Goal: Task Accomplishment & Management: Manage account settings

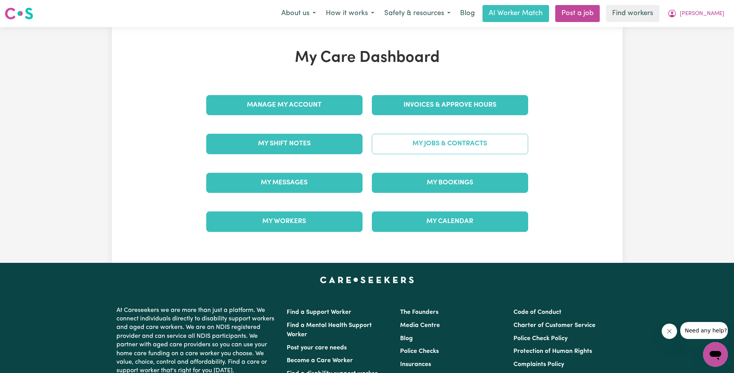
click at [407, 144] on link "My Jobs & Contracts" at bounding box center [450, 144] width 156 height 20
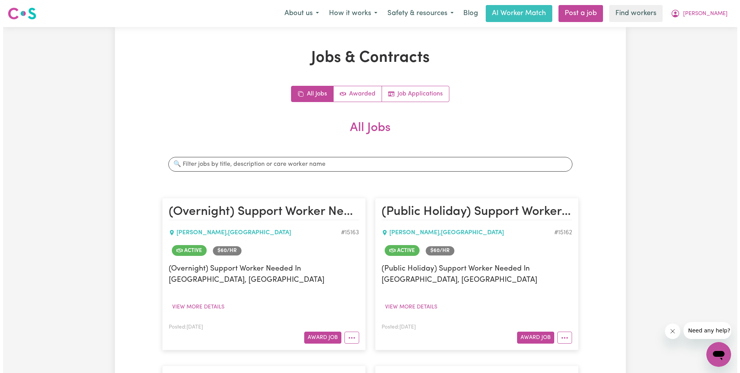
scroll to position [730, 0]
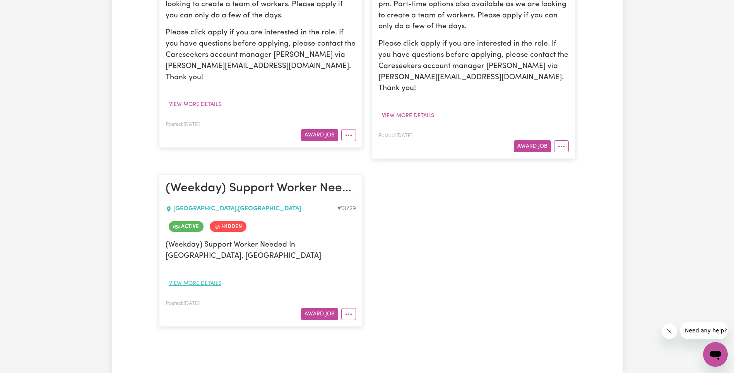
click at [192, 278] on button "View more details" at bounding box center [195, 284] width 59 height 12
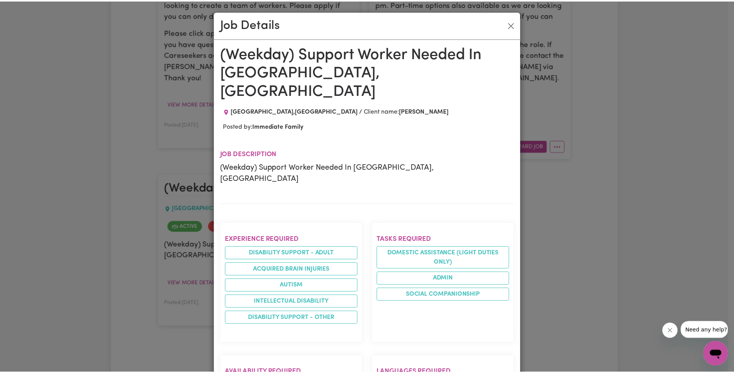
scroll to position [418, 0]
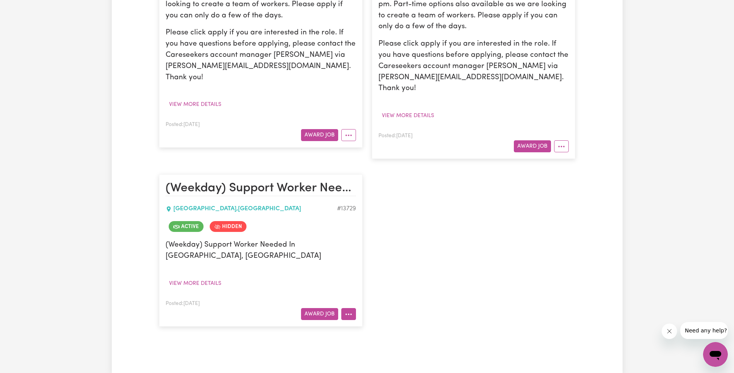
click at [357, 281] on article "(Weekday) Support Worker Needed In [GEOGRAPHIC_DATA], [GEOGRAPHIC_DATA] [GEOGRA…" at bounding box center [260, 250] width 203 height 152
click at [349, 308] on button "More options" at bounding box center [348, 314] width 15 height 12
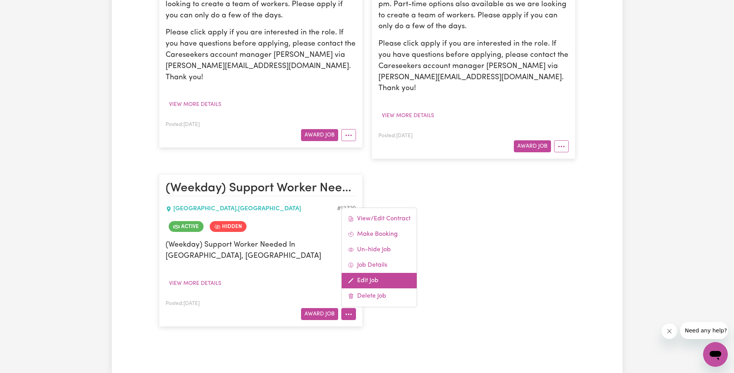
click at [384, 273] on link "Edit Job" at bounding box center [379, 280] width 75 height 15
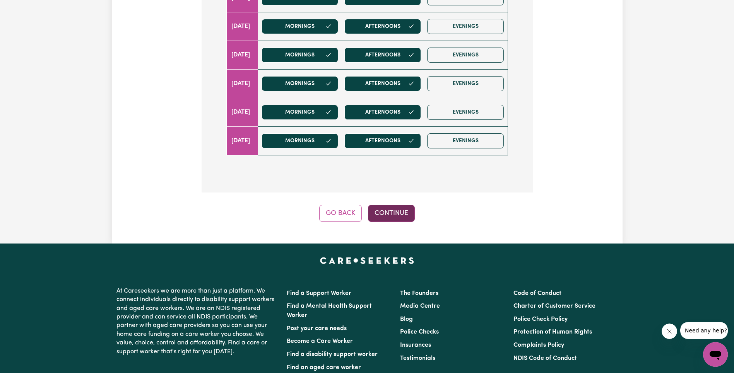
click at [392, 205] on button "Continue" at bounding box center [391, 213] width 47 height 17
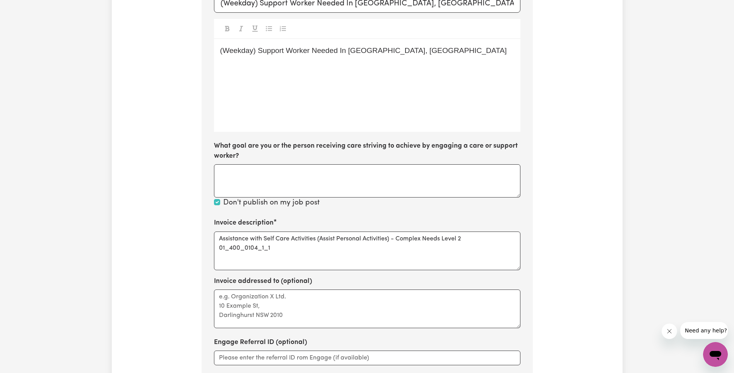
scroll to position [254, 0]
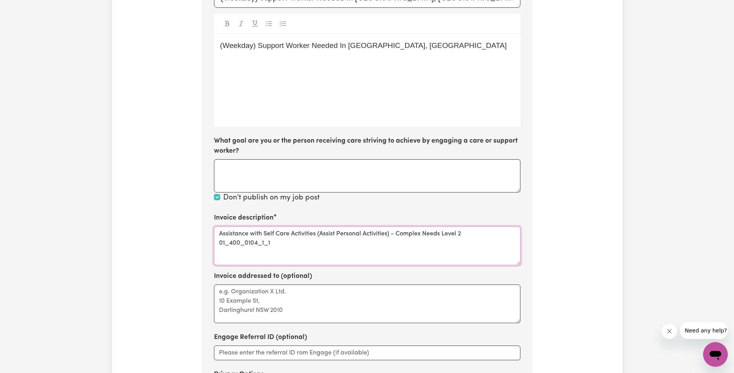
click at [249, 227] on textarea "Assistance with Self Care Activities (Assist Personal Activities) - Complex Nee…" at bounding box center [367, 246] width 306 height 39
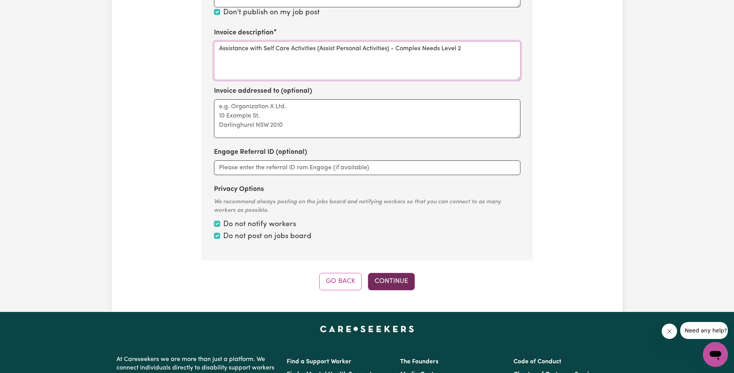
type textarea "Assistance with Self Care Activities (Assist Personal Activities) - Complex Nee…"
click at [405, 273] on button "Continue" at bounding box center [391, 281] width 47 height 17
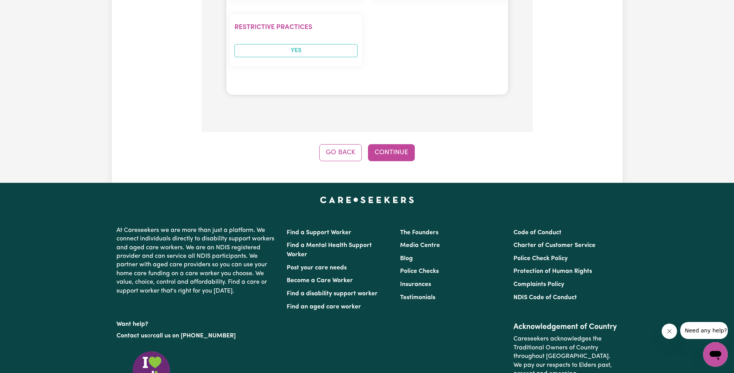
click at [396, 144] on button "Continue" at bounding box center [391, 152] width 47 height 17
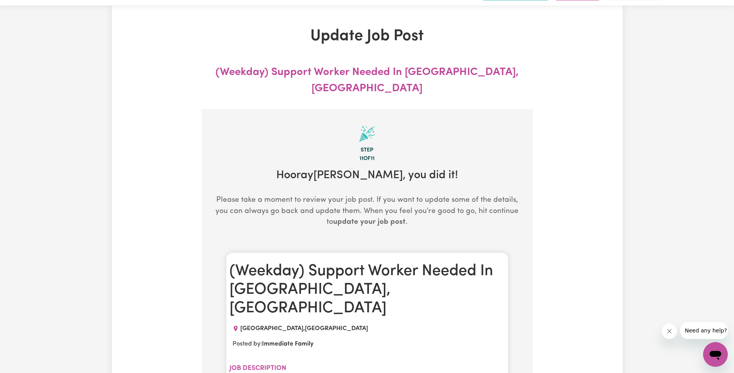
scroll to position [0, 0]
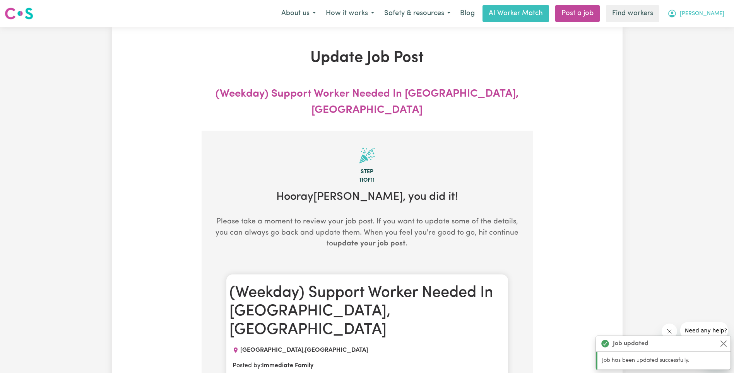
click at [706, 13] on span "[PERSON_NAME]" at bounding box center [702, 14] width 44 height 9
click at [698, 46] on link "Logout" at bounding box center [698, 44] width 61 height 15
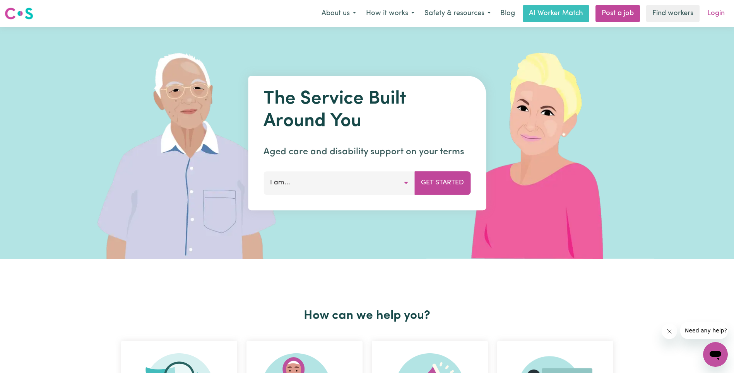
click at [712, 18] on link "Login" at bounding box center [715, 13] width 27 height 17
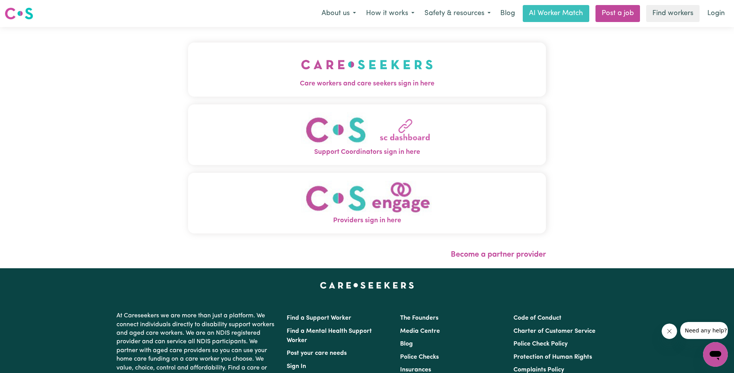
drag, startPoint x: 255, startPoint y: 48, endPoint x: 264, endPoint y: 52, distance: 9.7
click at [255, 48] on button "Care workers and care seekers sign in here" at bounding box center [367, 70] width 358 height 54
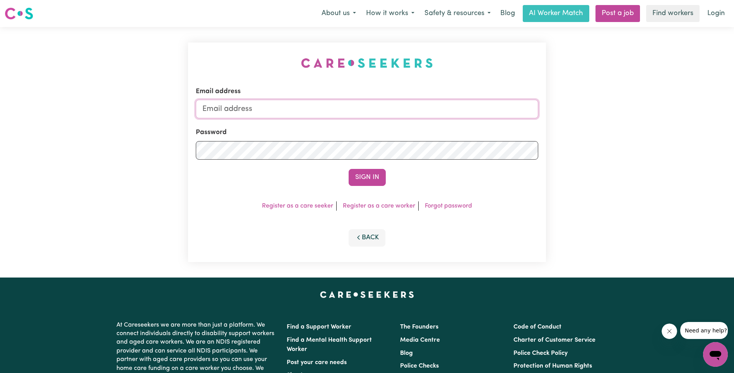
click at [367, 104] on input "Email address" at bounding box center [367, 109] width 342 height 19
paste input "[PERSON_NAME][EMAIL_ADDRESS][DOMAIN_NAME]"
type input "[EMAIL_ADDRESS][PERSON_NAME][DOMAIN_NAME]"
click at [374, 173] on button "Sign In" at bounding box center [366, 177] width 37 height 17
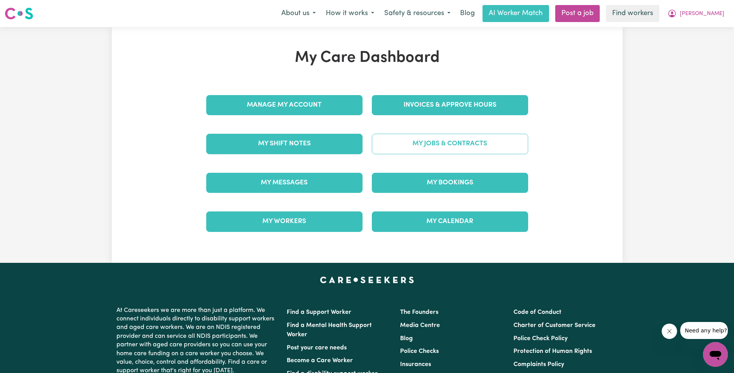
click at [439, 149] on link "My Jobs & Contracts" at bounding box center [450, 144] width 156 height 20
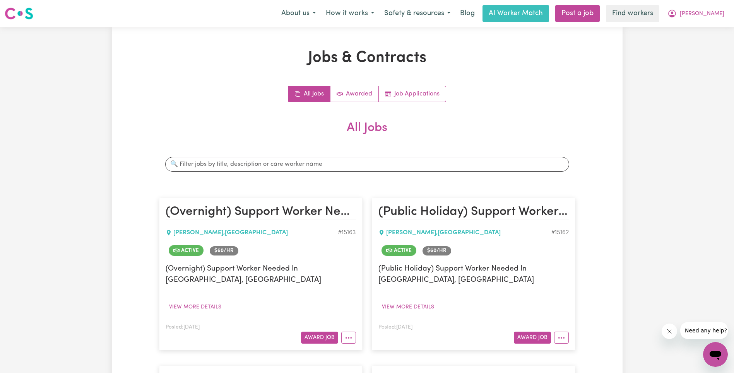
click at [449, 134] on h2 "All Jobs" at bounding box center [367, 134] width 416 height 27
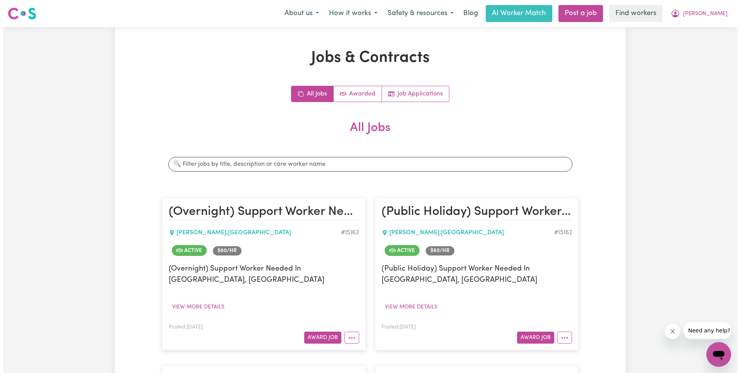
scroll to position [730, 0]
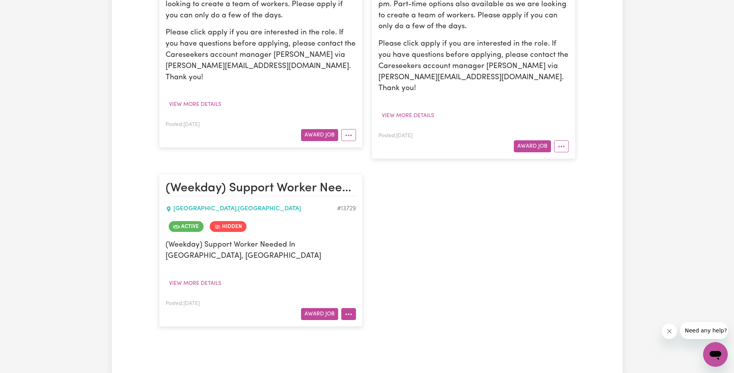
click at [348, 308] on button "More options" at bounding box center [348, 314] width 15 height 12
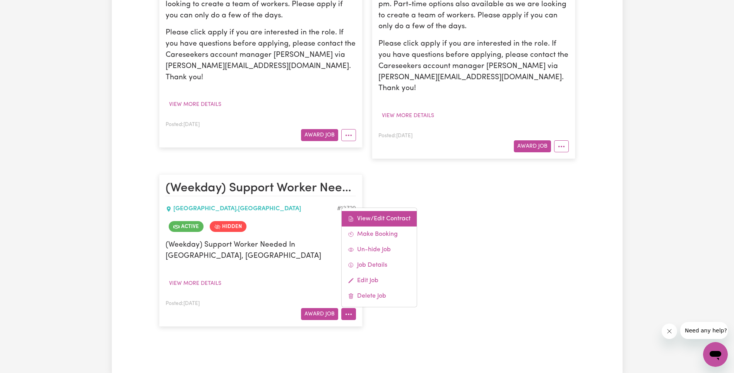
click at [381, 211] on link "View/Edit Contract" at bounding box center [379, 218] width 75 height 15
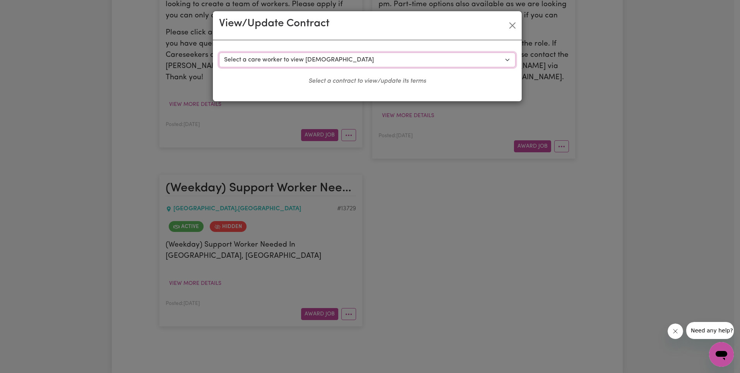
click at [333, 57] on select "Select a care worker to view [DEMOGRAPHIC_DATA] #9893 - [PERSON_NAME] (contract…" at bounding box center [367, 60] width 296 height 15
click at [353, 61] on select "Select a care worker to view [DEMOGRAPHIC_DATA] #9893 - [PERSON_NAME] (contract…" at bounding box center [367, 60] width 296 height 15
select select "9505"
select select "WEEKDAY_DAYTIME"
select select "ASSISTANCE_SELF_CARE"
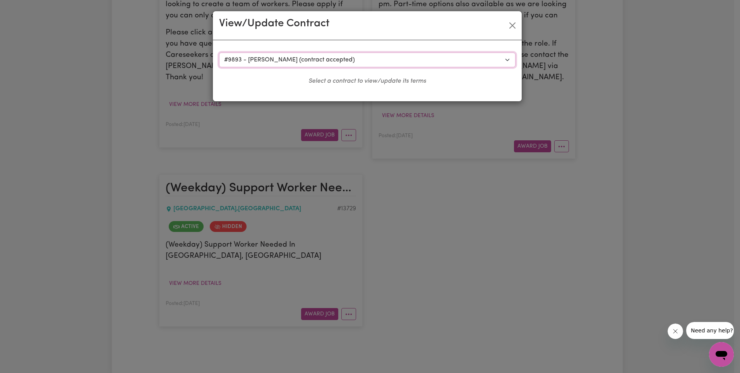
select select "ONE"
select select "[DATE]"
select select "ASSISTANCE_SELF_CARE"
select select "ONE"
select select "[DATE]"
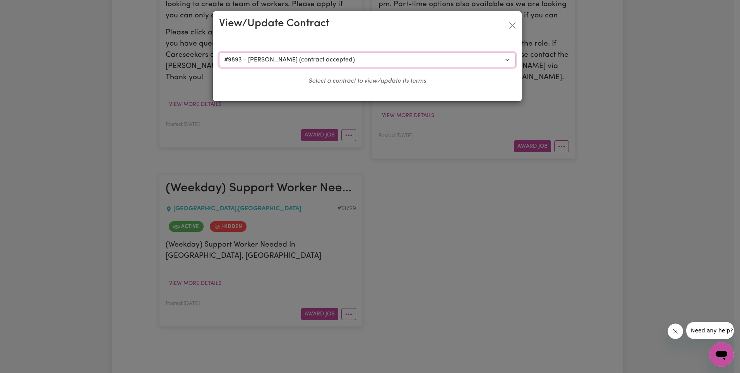
select select "ASSISTANCE_SELF_CARE"
select select "ONE"
select select "PUBLIC_HOLIDAY"
select select "ASSISTANCE_SELF_CARE"
select select "ONE"
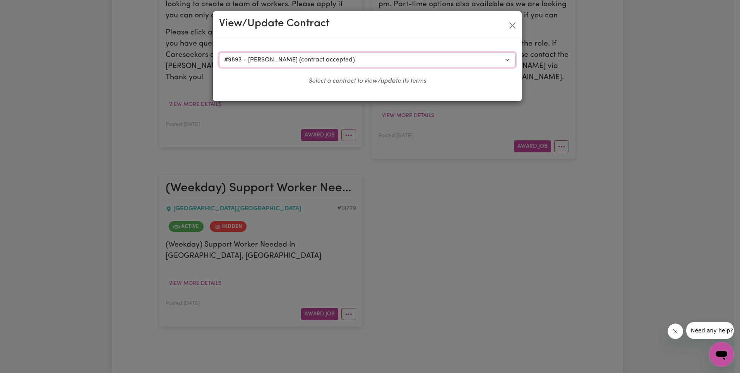
select select "WEEKDAY_EVENING"
select select "ASSISTANCE_SELF_CARE"
select select "ONE"
select select "OVERNIGHT_ACTIVE"
select select "OVERNIGHT_ACTIVE_STANDARD"
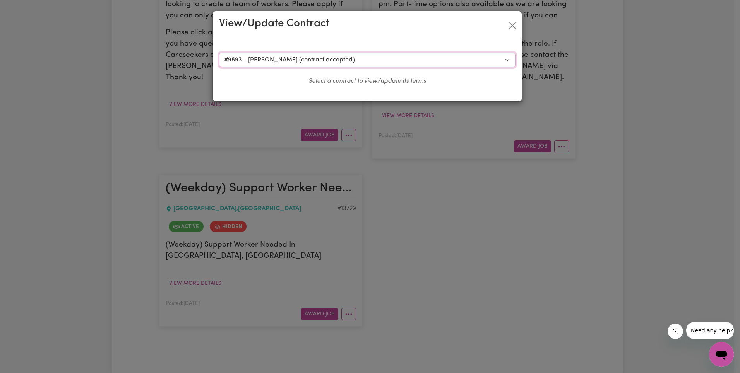
select select "ONE"
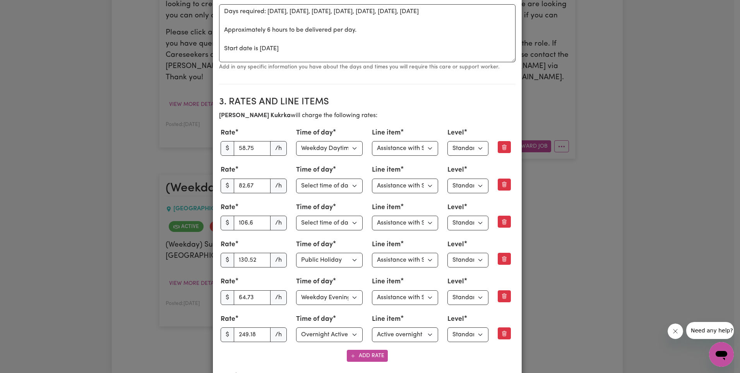
scroll to position [351, 0]
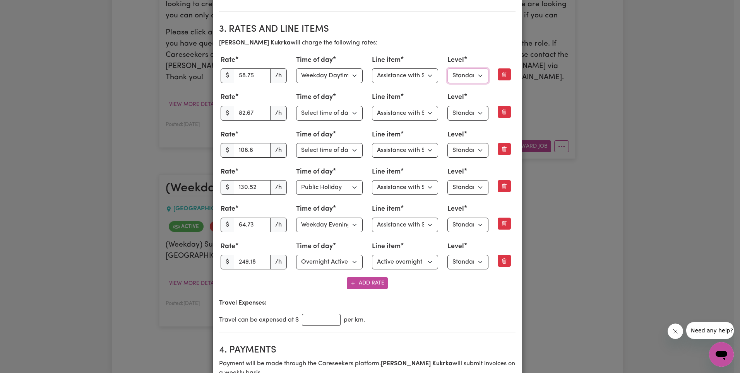
click at [466, 75] on select "Select level Standard Level 1 High Intensity Level 2" at bounding box center [467, 75] width 41 height 15
select select "TWO"
click at [469, 111] on select "Select level Standard Level 1 High Intensity Level 2" at bounding box center [467, 113] width 41 height 15
select select "TWO"
click at [472, 151] on select "Select level Standard Level 1 High Intensity Level 2" at bounding box center [467, 150] width 41 height 15
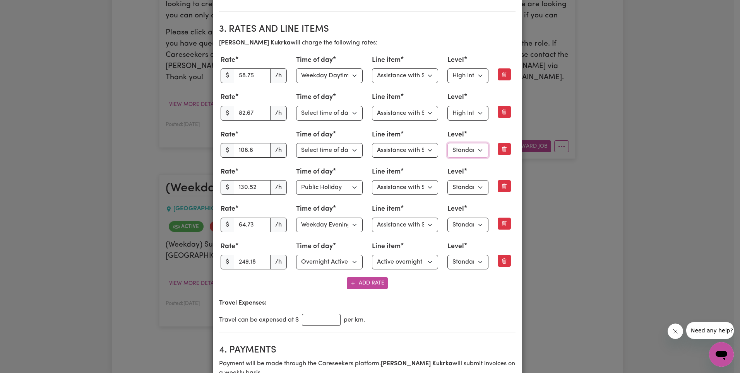
select select "TWO"
click at [468, 191] on select "Select level Standard Level 1 High Intensity Level 2" at bounding box center [467, 187] width 41 height 15
select select "TWO"
click at [465, 225] on select "Select level Standard Level 1 High Intensity Level 2" at bounding box center [467, 225] width 41 height 15
select select "TWO"
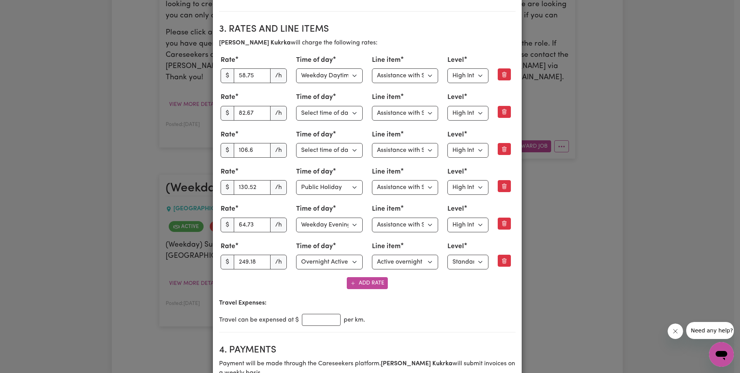
click at [466, 259] on select "Select level Standard Level 1" at bounding box center [467, 262] width 41 height 15
click at [462, 282] on div "Add Rate" at bounding box center [367, 283] width 296 height 12
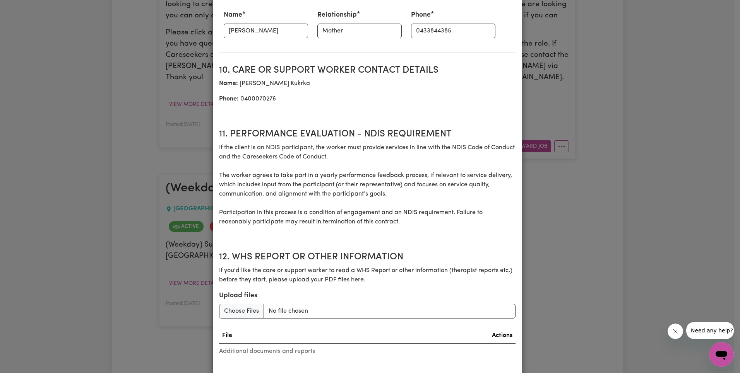
scroll to position [1183, 0]
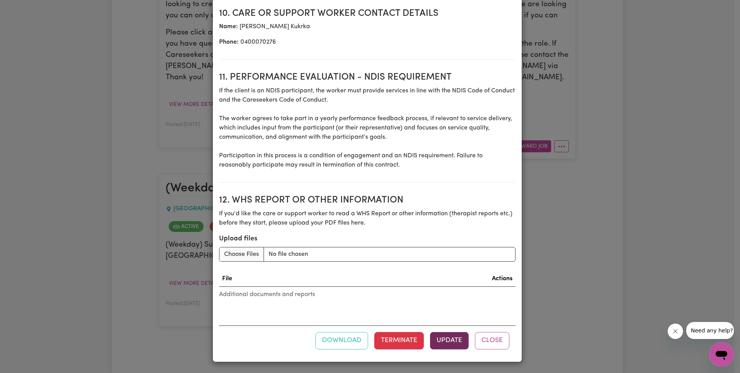
click at [449, 337] on button "Update" at bounding box center [449, 340] width 39 height 17
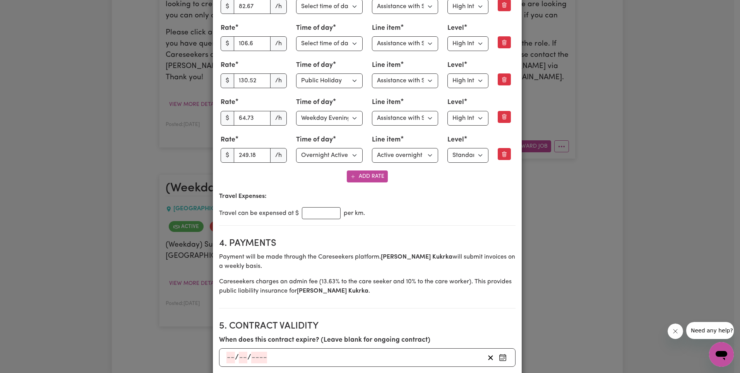
scroll to position [0, 0]
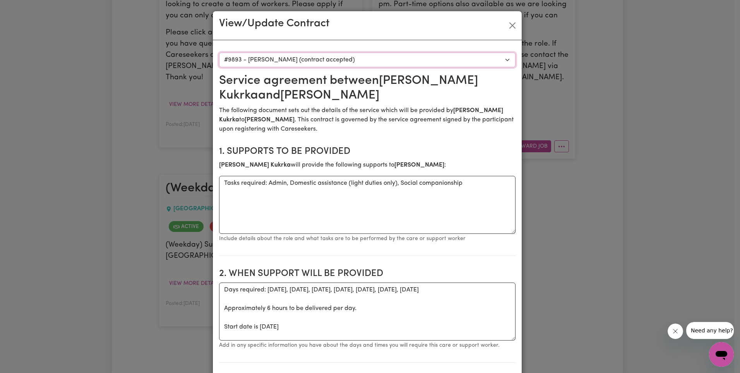
click at [328, 62] on select "Select a care worker to view [DEMOGRAPHIC_DATA] #9893 - [PERSON_NAME] (contract…" at bounding box center [367, 60] width 296 height 15
select select "9561"
type input "66.07"
click at [432, 143] on section "1. Supports to be provided [PERSON_NAME] will provide the following supports to…" at bounding box center [367, 198] width 296 height 116
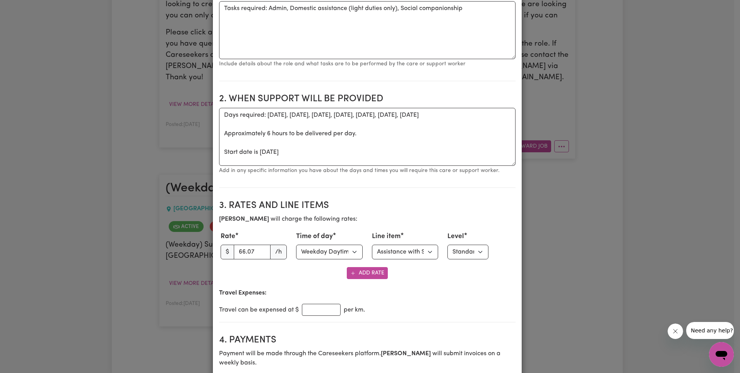
scroll to position [287, 0]
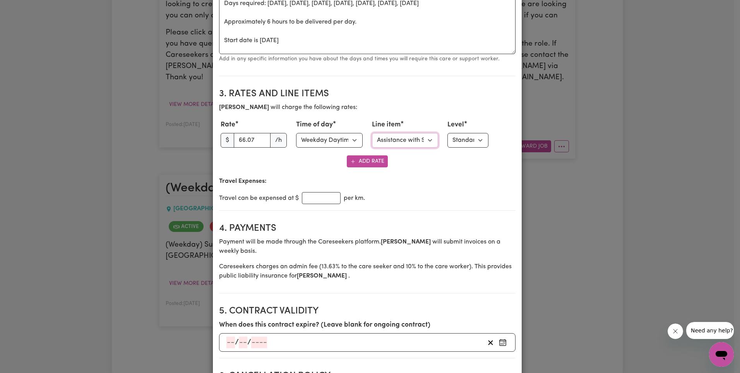
click at [412, 139] on select "Select line item Assistance with Self Care Activities Assistance with personal …" at bounding box center [405, 140] width 67 height 15
click at [458, 135] on select "Select level Standard Level 1 High Intensity Level 2" at bounding box center [467, 140] width 41 height 15
select select "TWO"
click at [449, 96] on h2 "3. Rates and Line Items" at bounding box center [367, 94] width 296 height 11
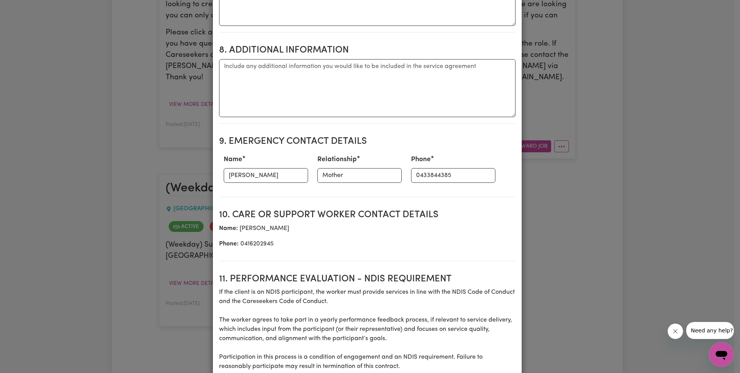
scroll to position [987, 0]
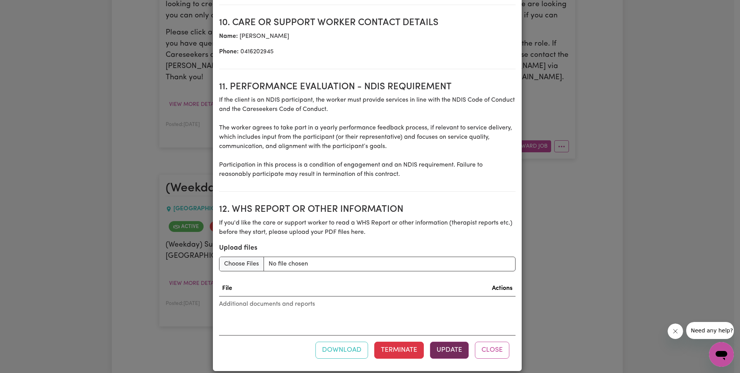
click at [446, 342] on button "Update" at bounding box center [449, 350] width 39 height 17
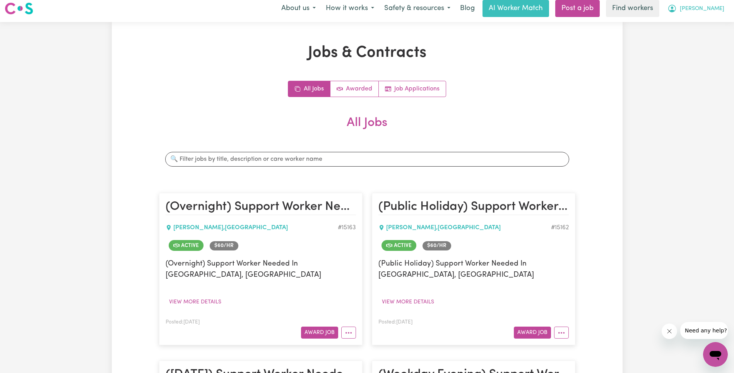
scroll to position [0, 0]
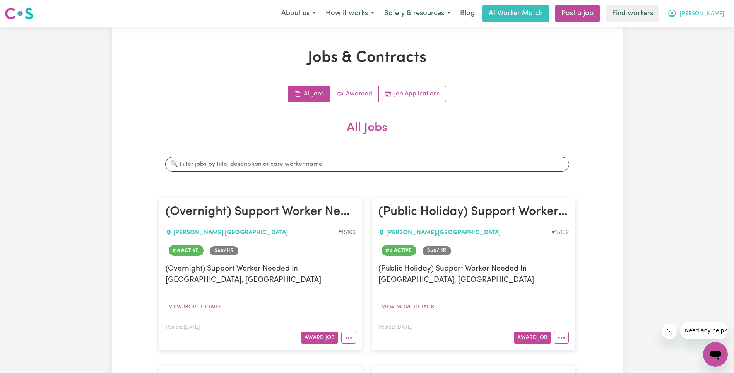
click at [709, 20] on button "[PERSON_NAME]" at bounding box center [695, 13] width 67 height 16
click at [703, 39] on link "Logout" at bounding box center [698, 44] width 61 height 15
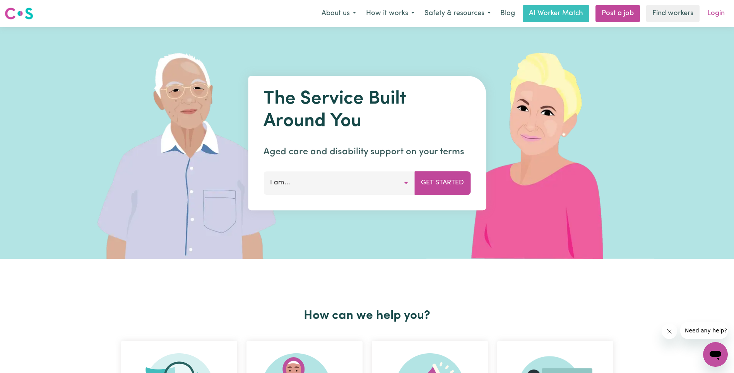
click at [709, 19] on link "Login" at bounding box center [715, 13] width 27 height 17
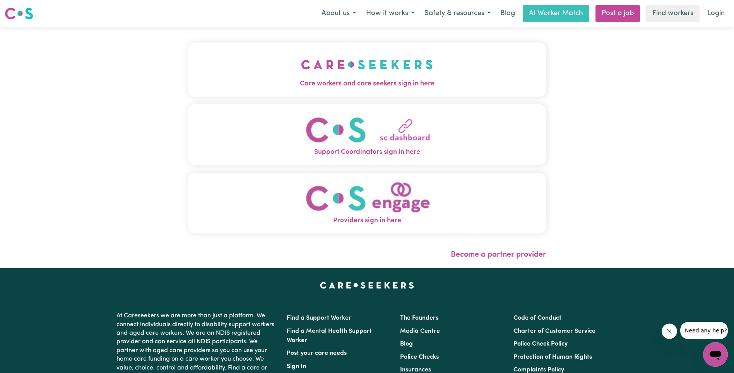
click at [301, 67] on img "Care workers and care seekers sign in here" at bounding box center [367, 64] width 132 height 29
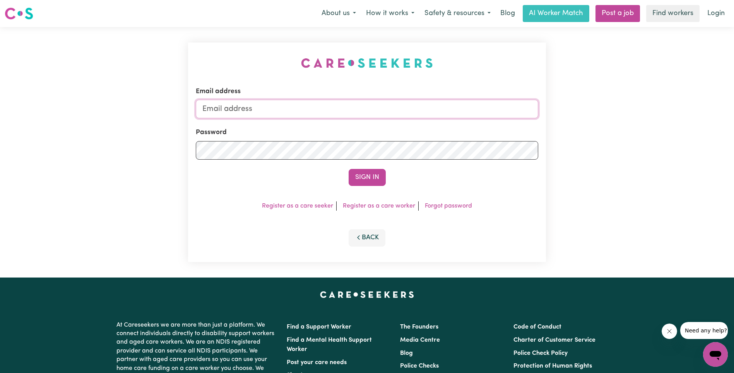
click at [345, 107] on input "Email address" at bounding box center [367, 109] width 342 height 19
type input "[EMAIL_ADDRESS][PERSON_NAME][DOMAIN_NAME]"
click at [371, 179] on button "Sign In" at bounding box center [366, 177] width 37 height 17
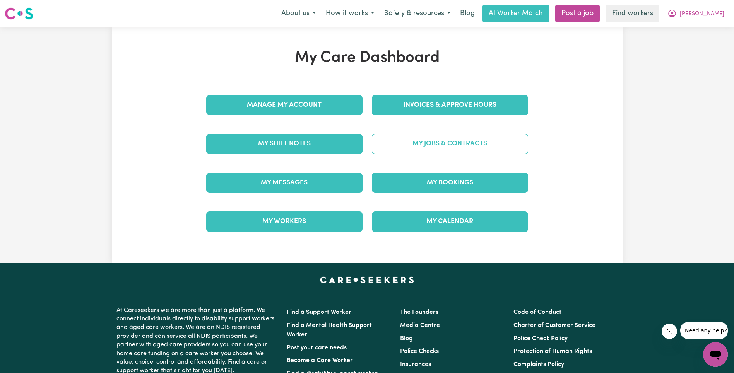
click at [461, 153] on link "My Jobs & Contracts" at bounding box center [450, 144] width 156 height 20
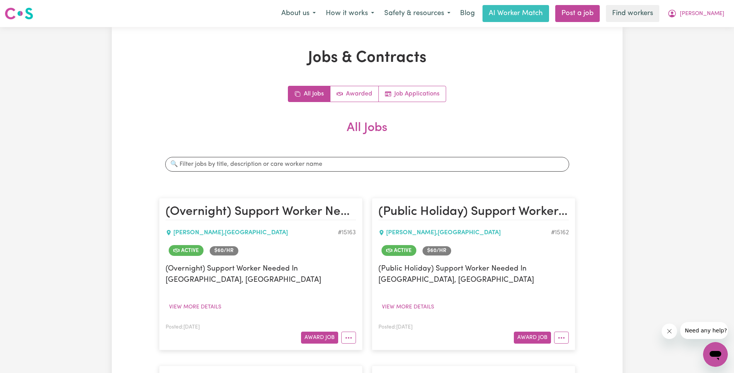
click at [466, 140] on h2 "All Jobs" at bounding box center [367, 134] width 416 height 27
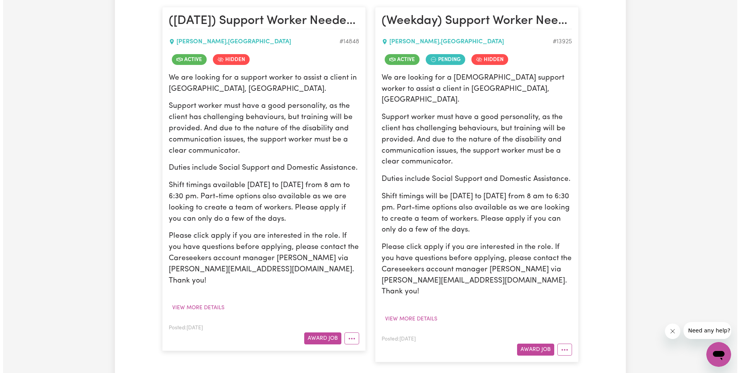
scroll to position [622, 0]
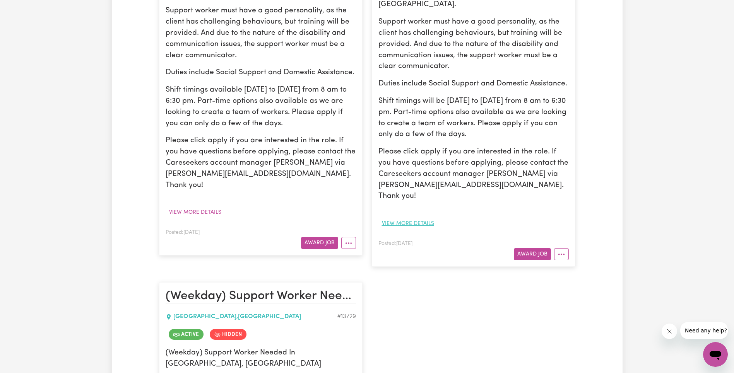
click at [425, 218] on button "View more details" at bounding box center [407, 224] width 59 height 12
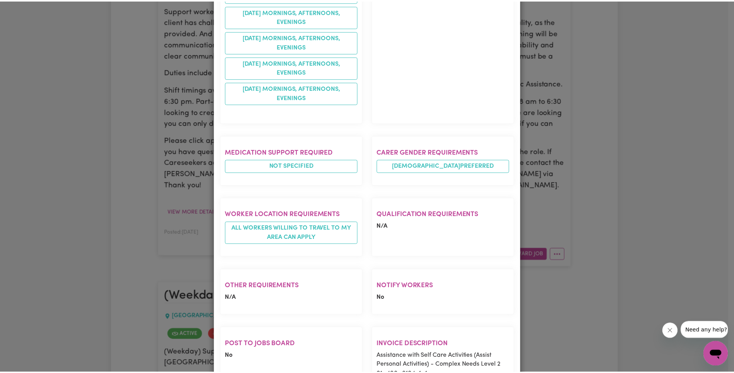
scroll to position [533, 0]
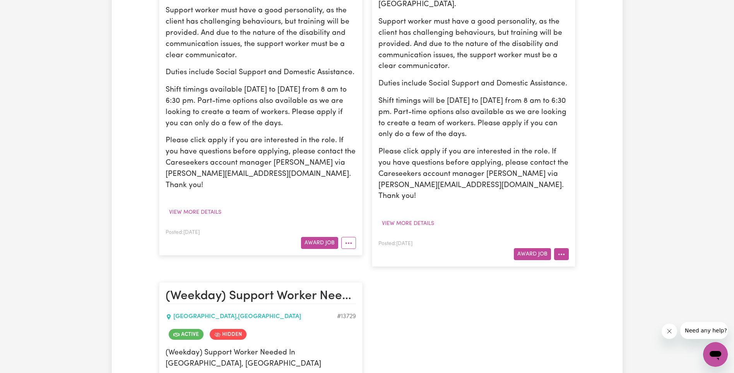
click at [560, 251] on icon "More options" at bounding box center [561, 255] width 8 height 8
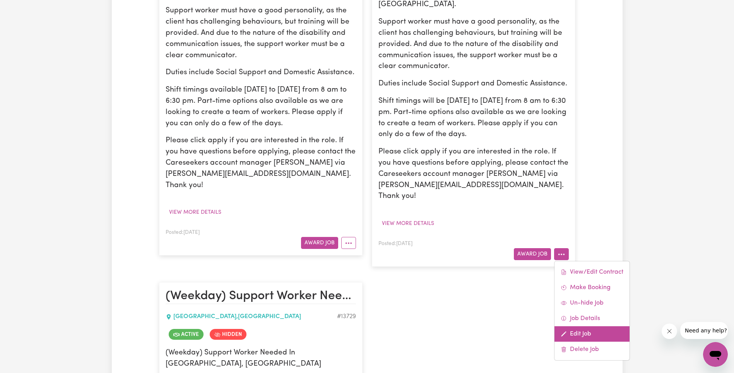
click at [590, 326] on link "Edit Job" at bounding box center [591, 333] width 75 height 15
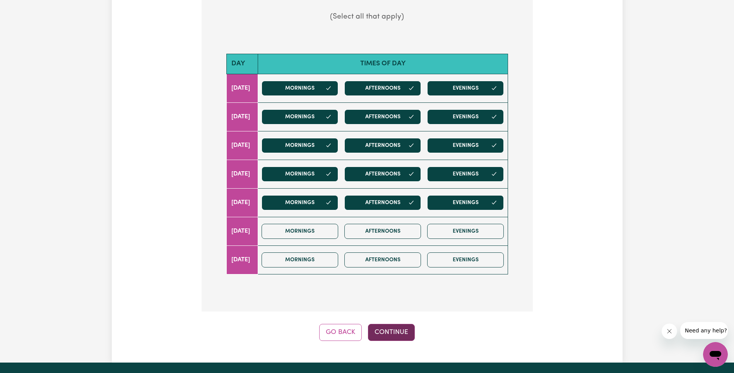
click at [383, 324] on button "Continue" at bounding box center [391, 332] width 47 height 17
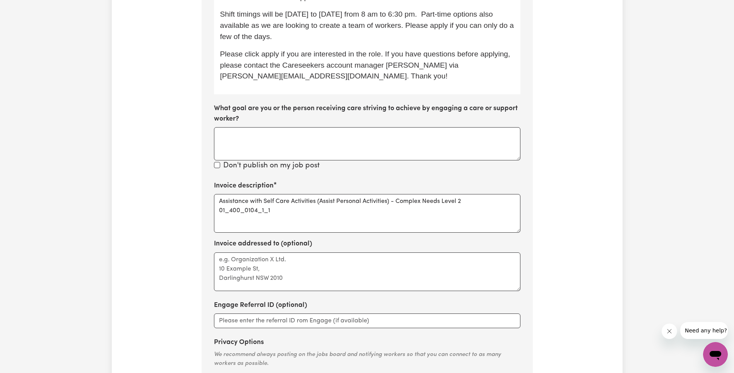
scroll to position [331, 0]
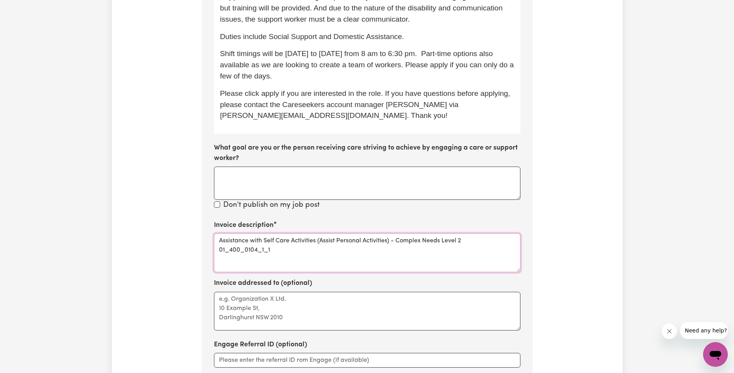
click at [251, 234] on textarea "Assistance with Self Care Activities (Assist Personal Activities) - Complex Nee…" at bounding box center [367, 253] width 306 height 39
type textarea "Assistance with Self Care Activities (Assist Personal Activities) - Complex Nee…"
click at [595, 212] on div "Update Job Post (Weekday) Support Worker Needed In [GEOGRAPHIC_DATA], [GEOGRAPH…" at bounding box center [367, 100] width 511 height 765
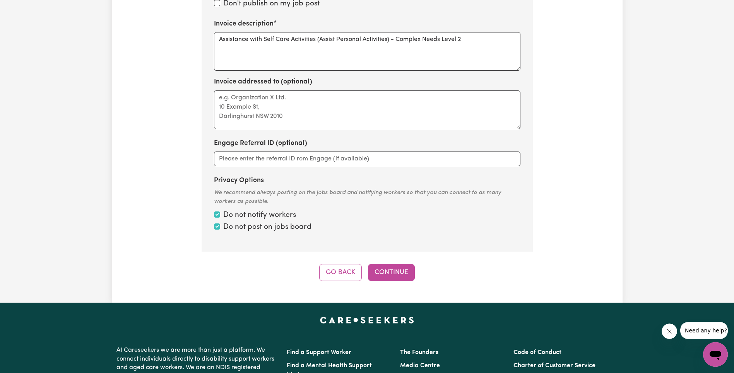
scroll to position [427, 0]
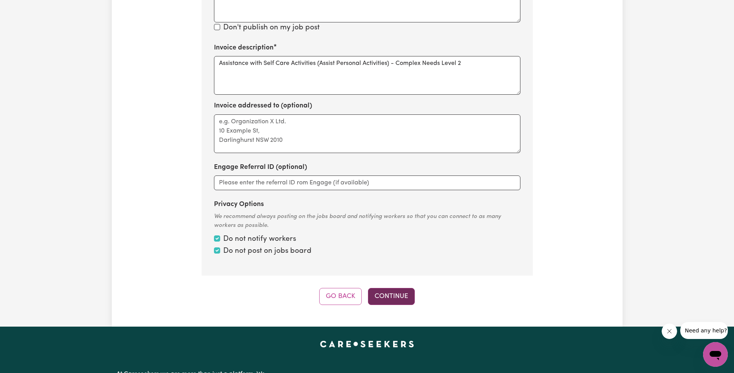
click at [400, 288] on button "Continue" at bounding box center [391, 296] width 47 height 17
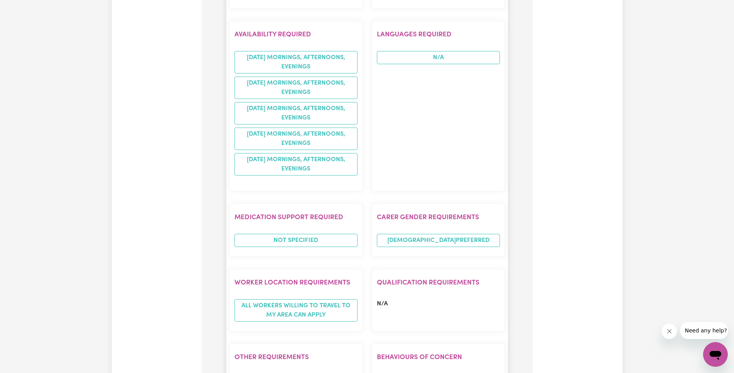
scroll to position [960, 0]
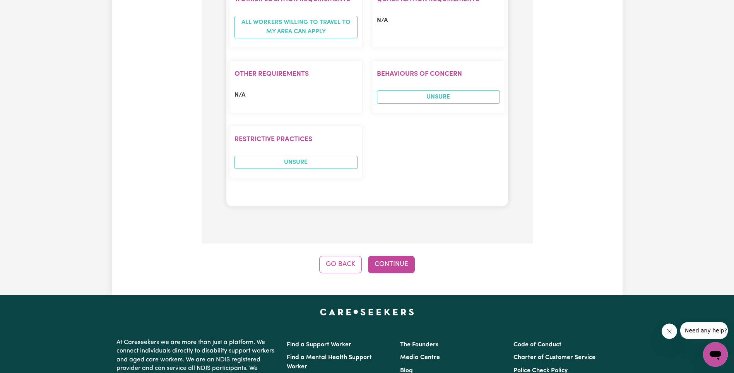
click at [401, 256] on button "Continue" at bounding box center [391, 264] width 47 height 17
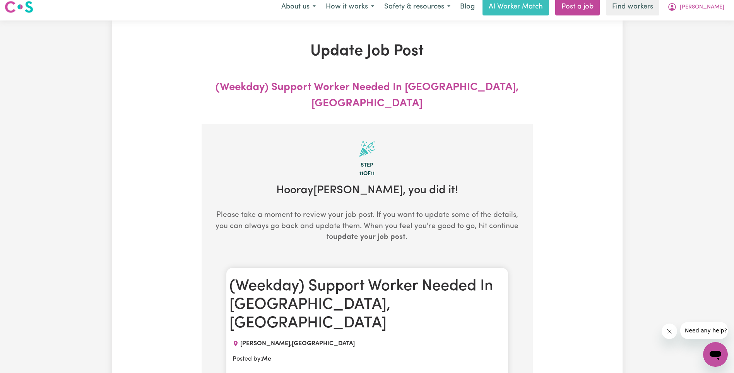
scroll to position [0, 0]
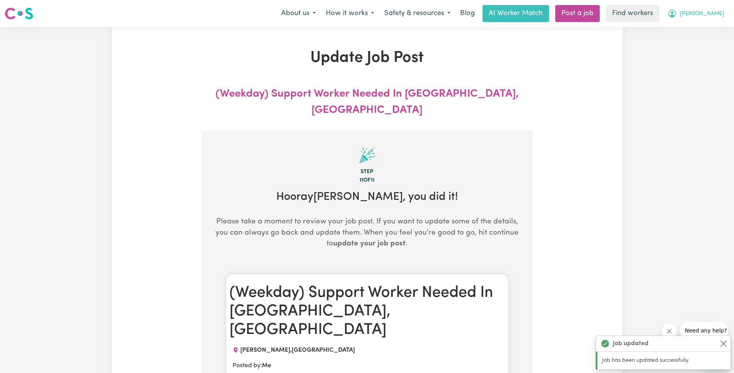
click at [710, 17] on span "[PERSON_NAME]" at bounding box center [702, 14] width 44 height 9
click at [709, 30] on link "My Dashboard" at bounding box center [698, 30] width 61 height 15
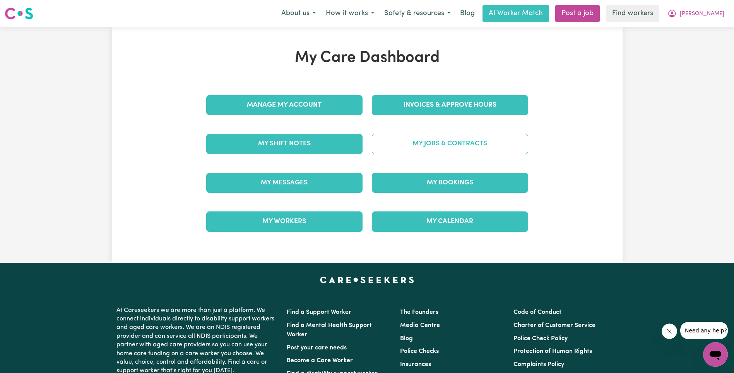
click at [485, 144] on link "My Jobs & Contracts" at bounding box center [450, 144] width 156 height 20
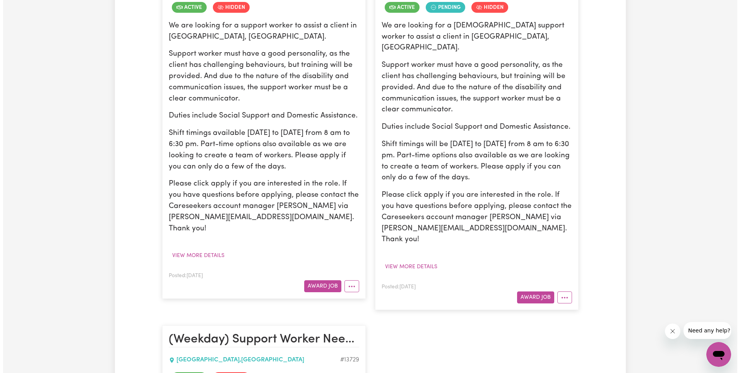
scroll to position [658, 0]
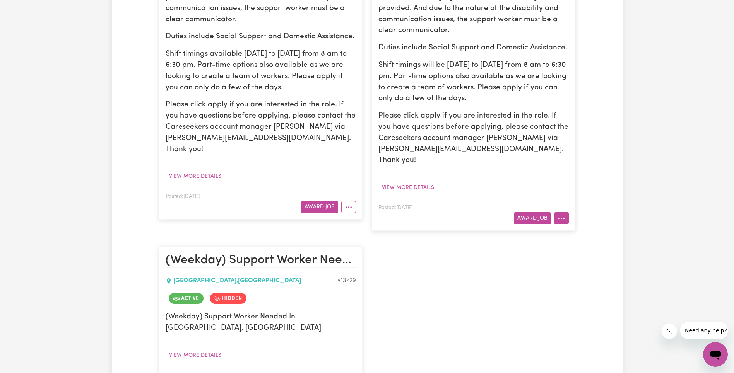
click at [566, 212] on button "More options" at bounding box center [561, 218] width 15 height 12
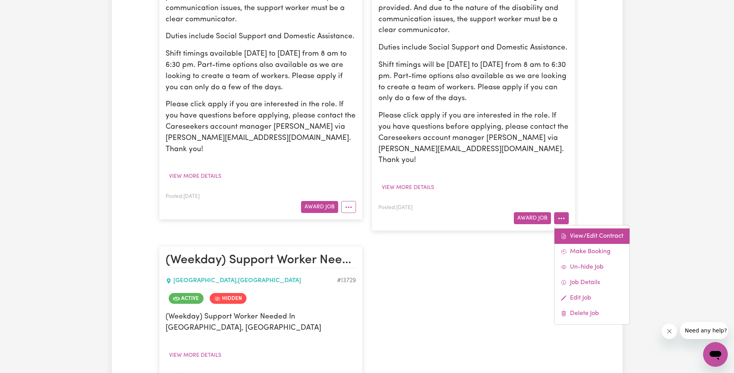
click at [586, 229] on link "View/Edit Contract" at bounding box center [591, 236] width 75 height 15
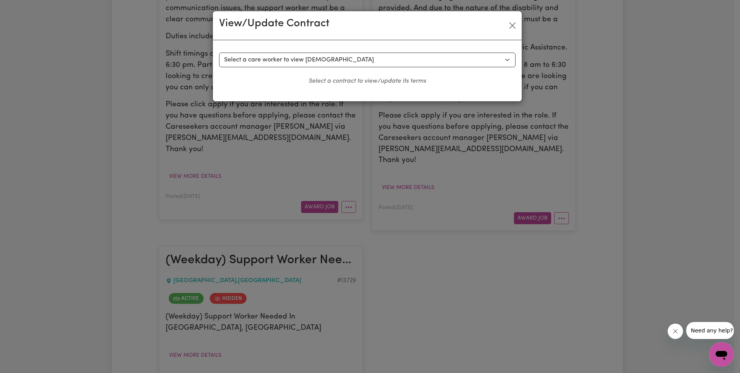
click at [303, 63] on select "Select a care worker to view [DEMOGRAPHIC_DATA] #10385 - [PERSON_NAME] (contrac…" at bounding box center [367, 60] width 296 height 15
select select "9998"
select select "WEEKDAY_DAYTIME"
select select "ASSISTANCE_SELF_CARE"
select select "ONE"
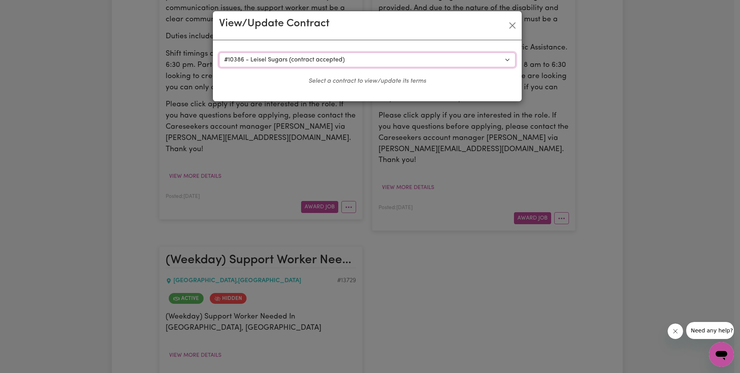
select select "[DATE]"
select select "ASSISTANCE_SELF_CARE"
select select "ONE"
select select "[DATE]"
select select "ASSISTANCE_SELF_CARE"
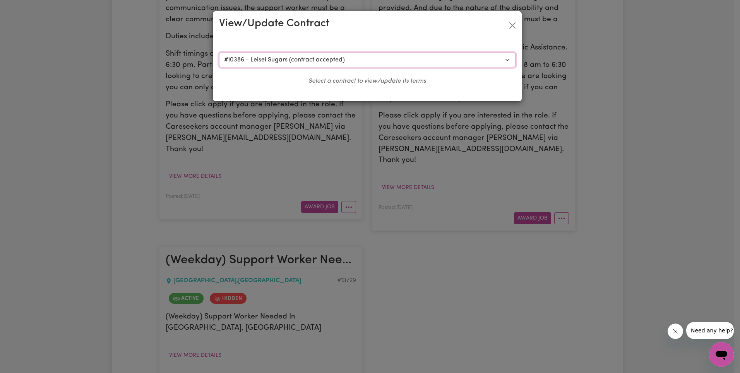
select select "ONE"
select select "WEEKDAY_EVENING"
select select "ASSISTANCE_SELF_CARE"
select select "ONE"
select select "OVERNIGHT_ACTIVE"
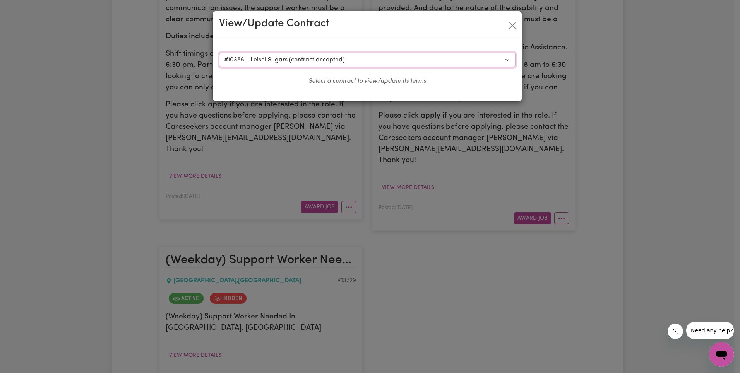
select select "OVERNIGHT_ACTIVE_STANDARD"
select select "ONE"
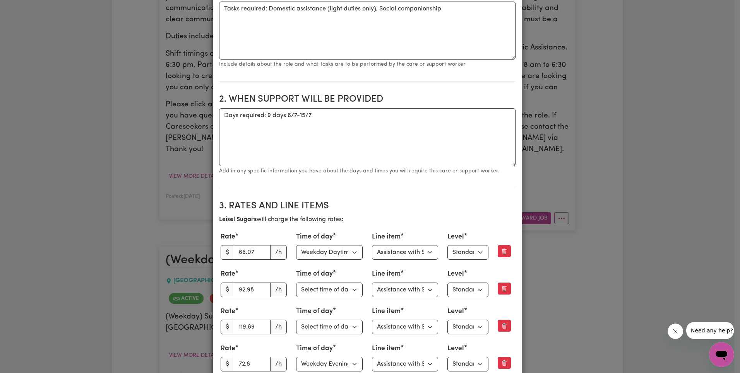
scroll to position [325, 0]
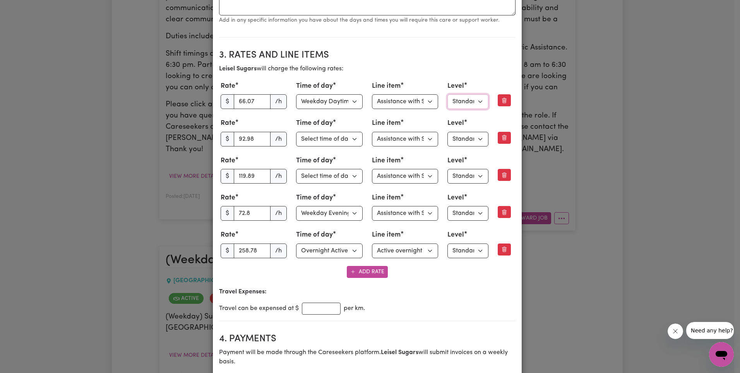
click at [470, 99] on select "Select level Standard Level 1 High Intensity Level 2" at bounding box center [467, 101] width 41 height 15
select select "TWO"
click at [465, 141] on select "Select level Standard Level 1 High Intensity Level 2" at bounding box center [467, 139] width 41 height 15
select select "TWO"
click at [470, 178] on select "Select level Standard Level 1 High Intensity Level 2" at bounding box center [467, 176] width 41 height 15
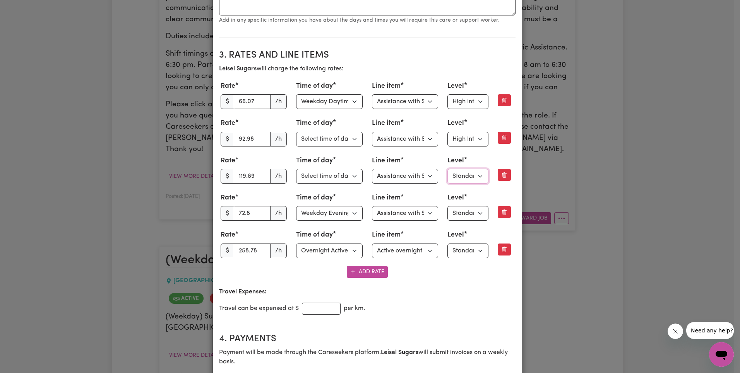
select select "TWO"
click at [405, 179] on select "Select line item Assistance with Self Care Activities Assistance with personal …" at bounding box center [405, 176] width 67 height 15
click at [466, 170] on select "Select level Standard Level 1 High Intensity Level 2" at bounding box center [467, 176] width 41 height 15
click at [467, 216] on select "Select level Standard Level 1 High Intensity Level 2" at bounding box center [467, 213] width 41 height 15
select select "TWO"
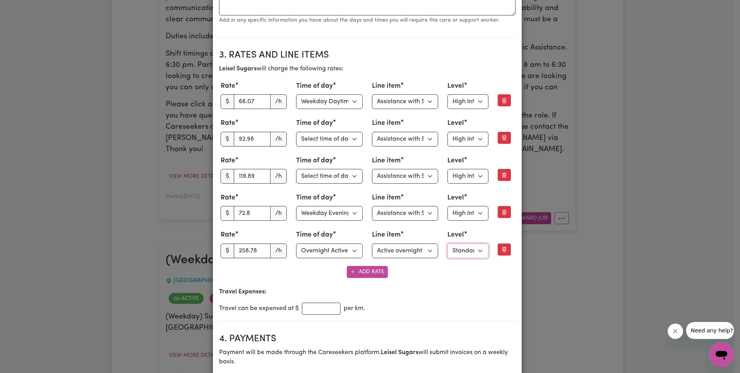
click at [470, 250] on select "Select level Standard Level 1" at bounding box center [467, 251] width 41 height 15
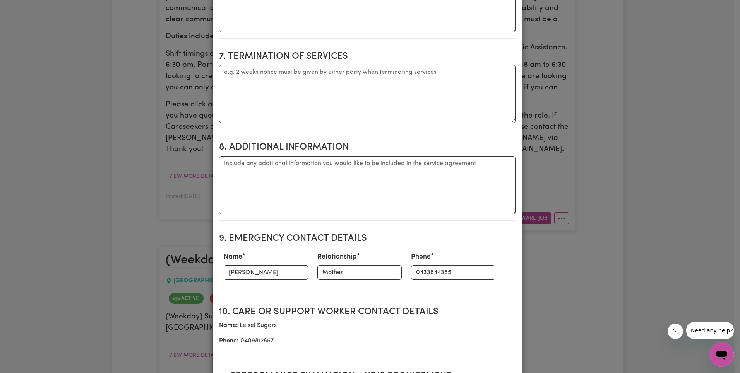
scroll to position [1146, 0]
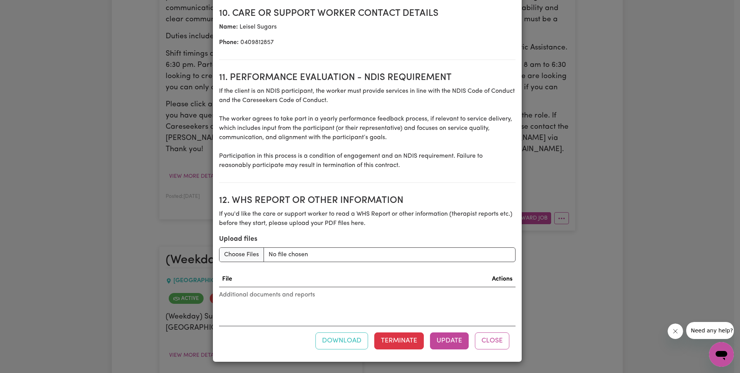
drag, startPoint x: 449, startPoint y: 338, endPoint x: 446, endPoint y: 320, distance: 18.3
click at [449, 338] on button "Update" at bounding box center [449, 341] width 39 height 17
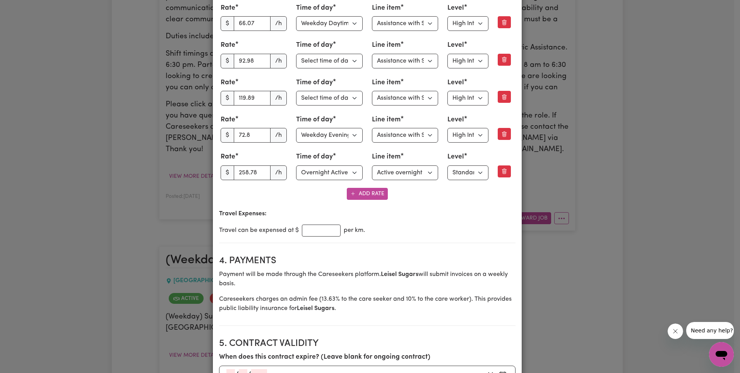
scroll to position [0, 0]
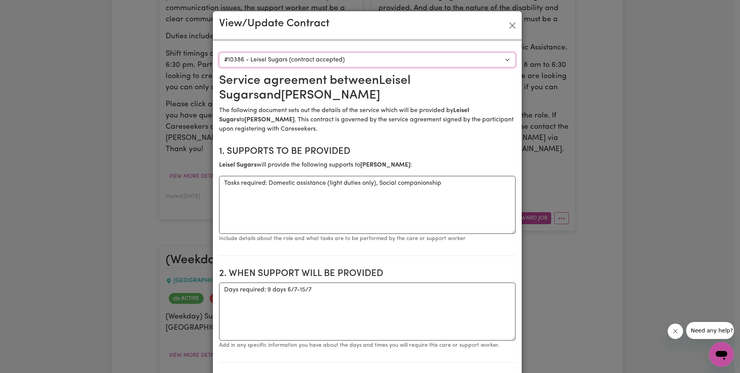
click at [353, 61] on select "Select a care worker to view [DEMOGRAPHIC_DATA] #10385 - [PERSON_NAME] (contrac…" at bounding box center [367, 60] width 296 height 15
select select "10130"
type textarea "Weekdays - Days and times TBC with [PERSON_NAME]"
type input "61.07"
select select "ONE"
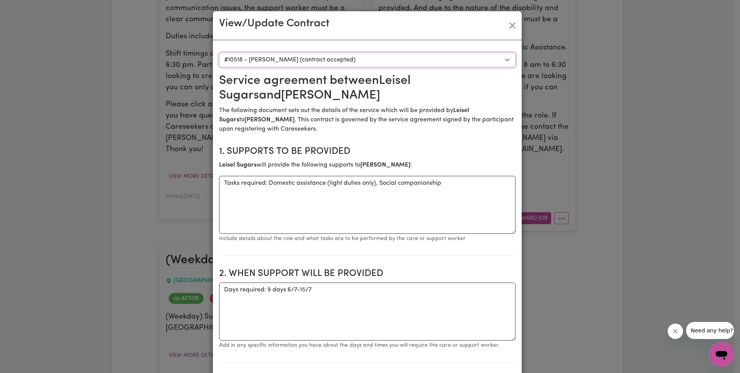
type textarea "The full cost of the service can be charged by the worker if less than 24 busin…"
type textarea "As an independent contractor there is no notice period for termination of your …"
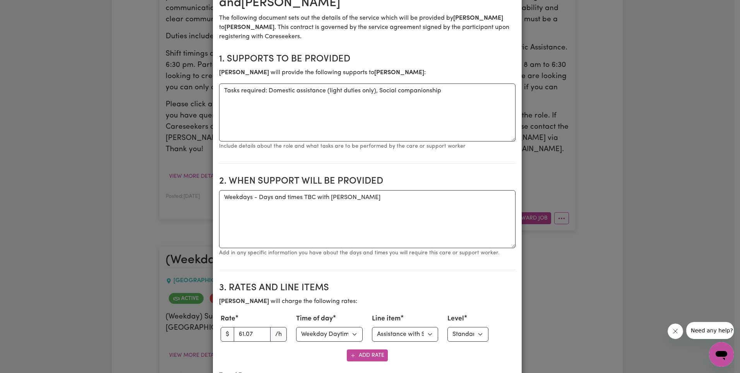
scroll to position [256, 0]
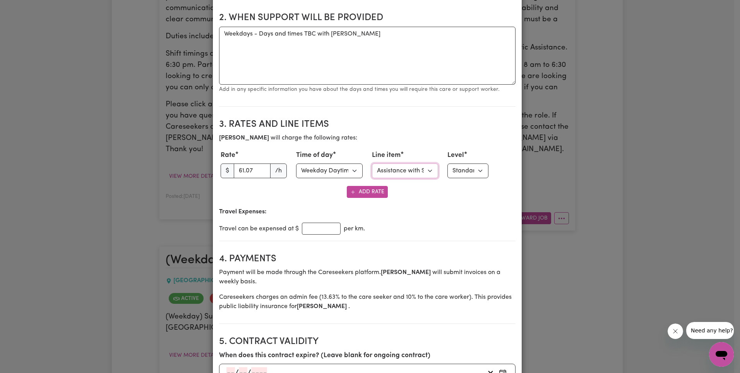
click at [423, 172] on select "Select line item Assistance with Self Care Activities Assistance with personal …" at bounding box center [405, 171] width 67 height 15
click at [465, 169] on select "Select level Standard Level 1 High Intensity Level 2" at bounding box center [467, 171] width 41 height 15
select select "TWO"
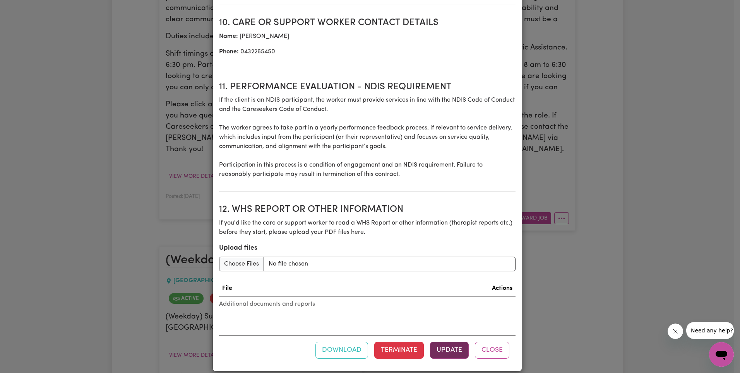
click at [449, 342] on button "Update" at bounding box center [449, 350] width 39 height 17
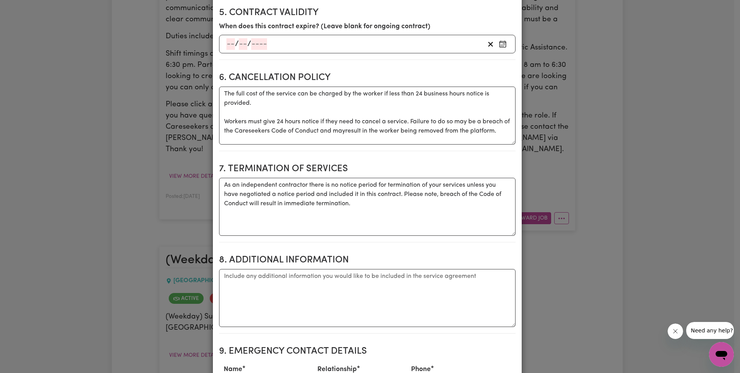
scroll to position [0, 0]
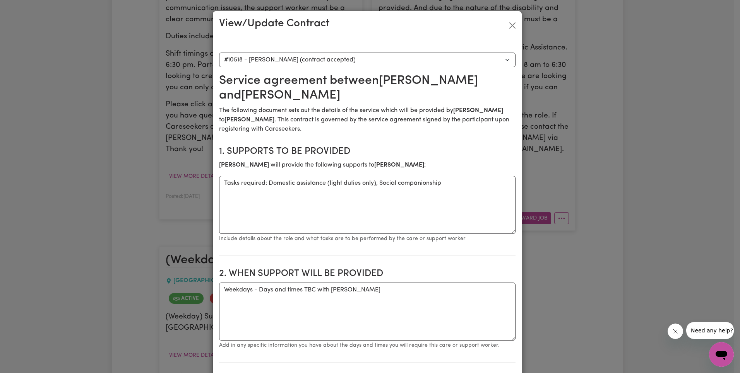
click at [366, 61] on select "Select a care worker to view [DEMOGRAPHIC_DATA] #10385 - [PERSON_NAME] (contrac…" at bounding box center [367, 60] width 296 height 15
select select "9997"
type textarea "Days required: Wed, Thurs 9-1pm approx"
select select "ONE"
select select "WEEKDAY_EVENING"
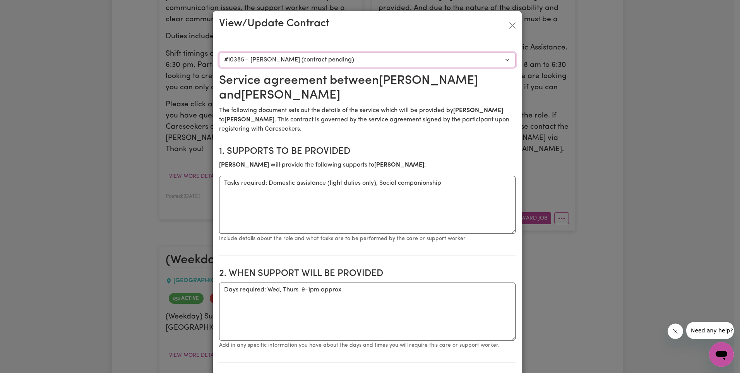
select select "ASSISTANCE_SELF_CARE"
select select "ONE"
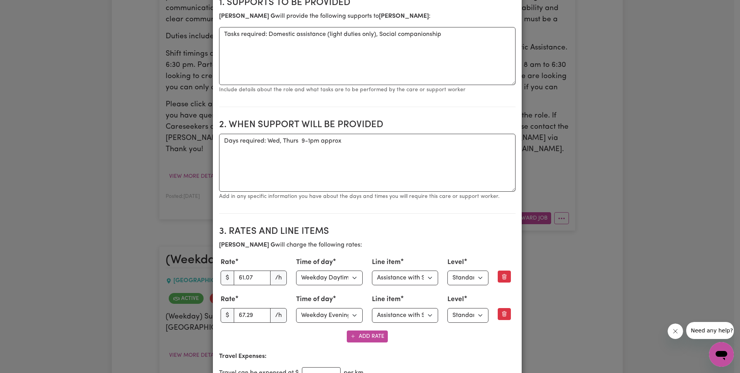
scroll to position [260, 0]
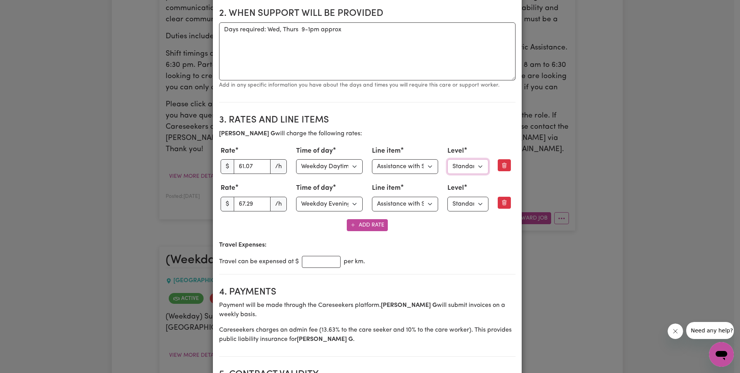
click at [451, 167] on select "Select level Standard Level 1 High Intensity Level 2" at bounding box center [467, 166] width 41 height 15
select select "TWO"
click at [471, 207] on select "Select level Standard Level 1 High Intensity Level 2" at bounding box center [467, 204] width 41 height 15
click at [465, 203] on select "Select level Standard Level 1 High Intensity Level 2" at bounding box center [467, 204] width 41 height 15
select select "TWO"
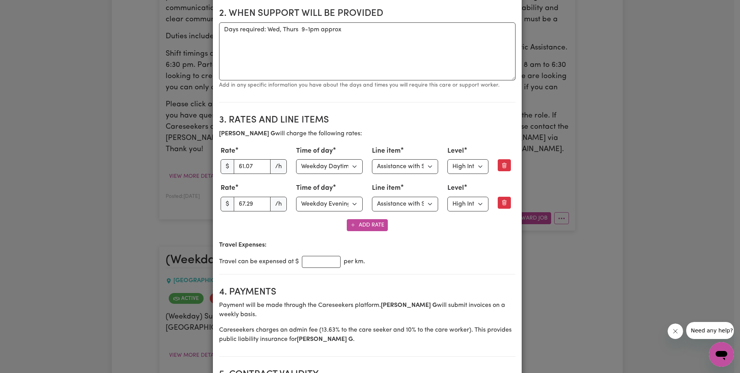
click at [474, 248] on p "Travel Expenses:" at bounding box center [367, 245] width 296 height 9
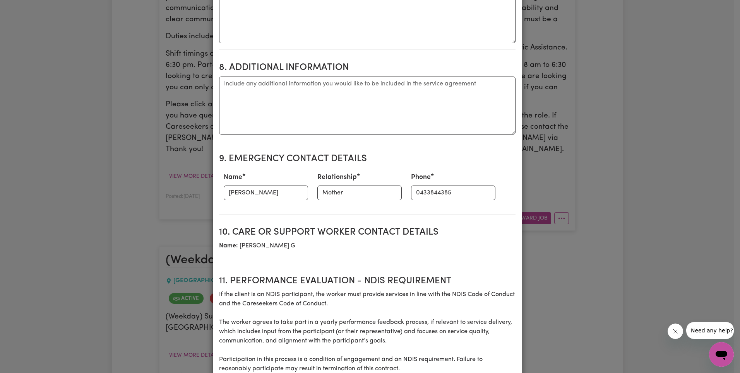
scroll to position [1009, 0]
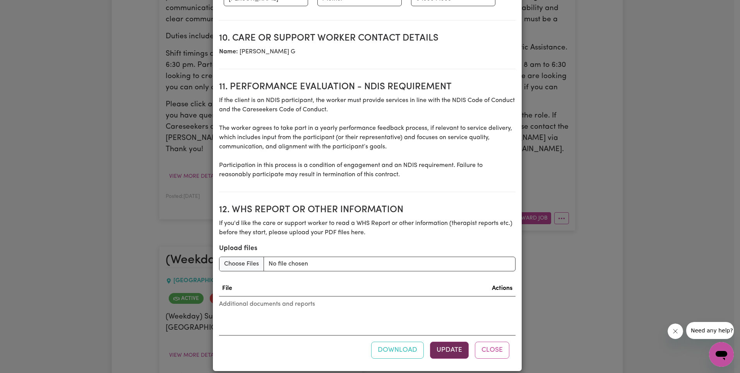
click at [452, 342] on button "Update" at bounding box center [449, 350] width 39 height 17
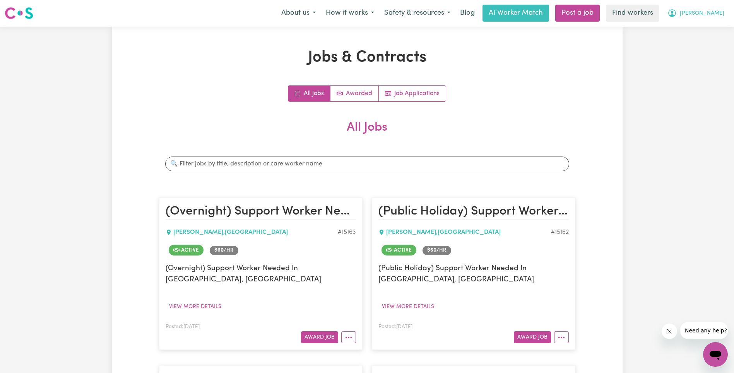
scroll to position [0, 0]
click at [712, 20] on button "[PERSON_NAME]" at bounding box center [695, 13] width 67 height 16
click at [702, 41] on link "Logout" at bounding box center [698, 44] width 61 height 15
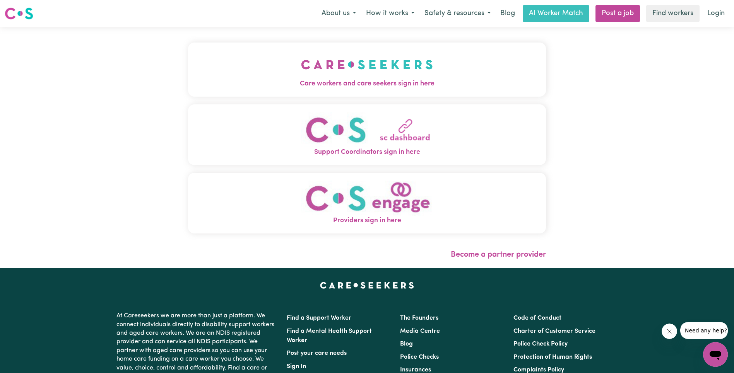
click at [301, 64] on img "Care workers and care seekers sign in here" at bounding box center [367, 64] width 132 height 29
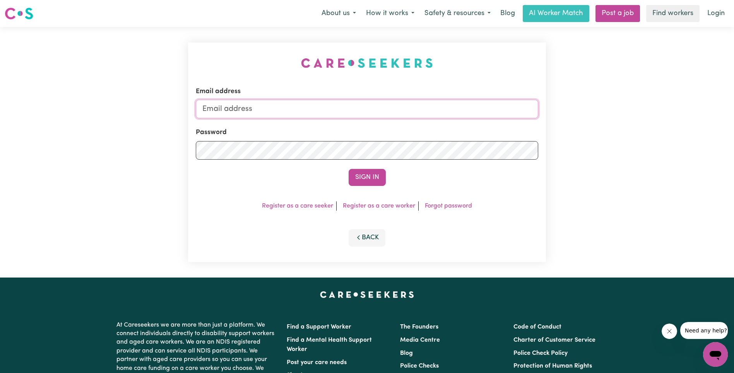
click at [389, 116] on input "Email address" at bounding box center [367, 109] width 342 height 19
type input "superuser~[EMAIL_ADDRESS][DOMAIN_NAME]"
click at [370, 176] on button "Sign In" at bounding box center [366, 177] width 37 height 17
